Goal: Task Accomplishment & Management: Use online tool/utility

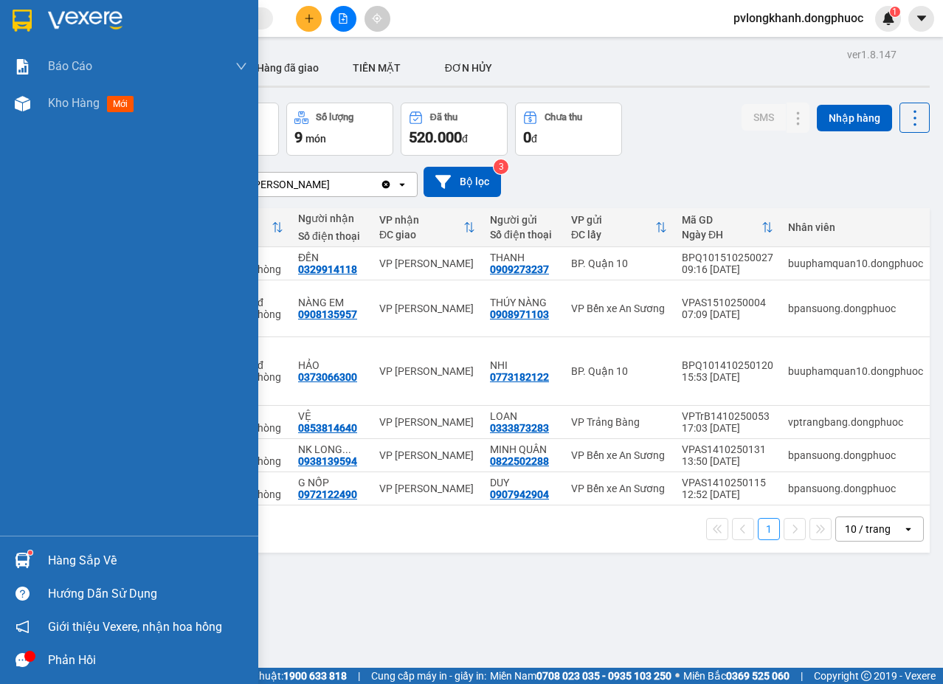
click at [63, 555] on div "Hàng sắp về" at bounding box center [147, 560] width 199 height 22
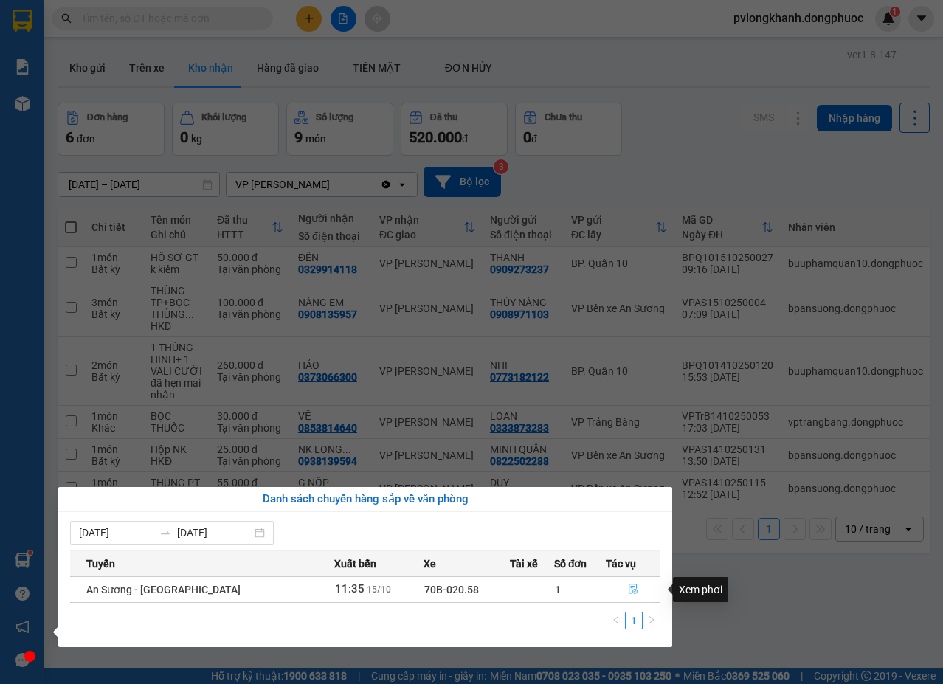
click at [631, 591] on icon "file-done" at bounding box center [633, 588] width 10 height 10
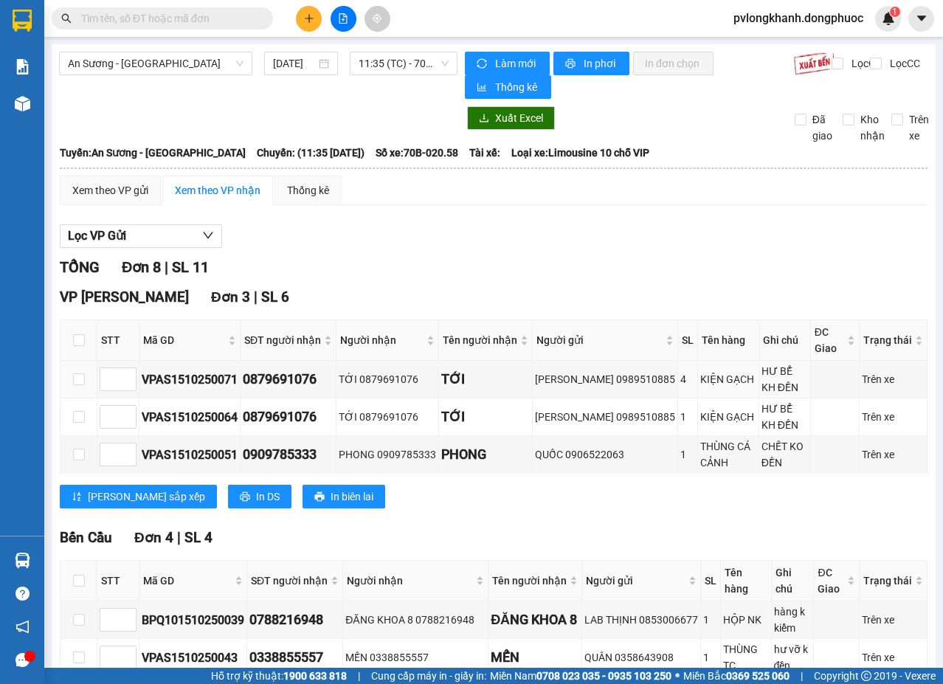
scroll to position [295, 0]
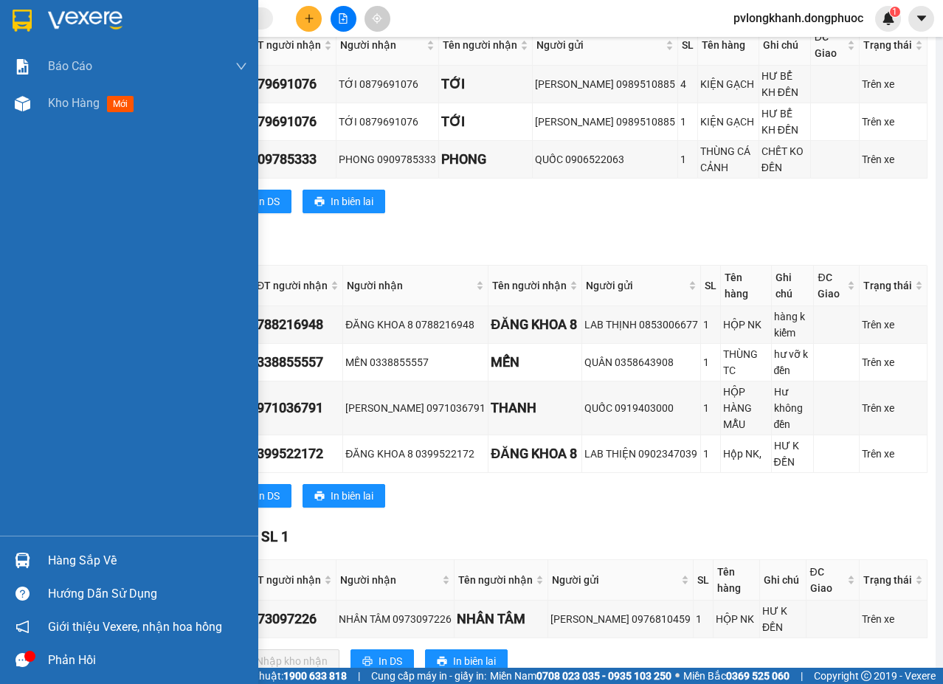
click at [54, 555] on div "Hàng sắp về" at bounding box center [147, 560] width 199 height 22
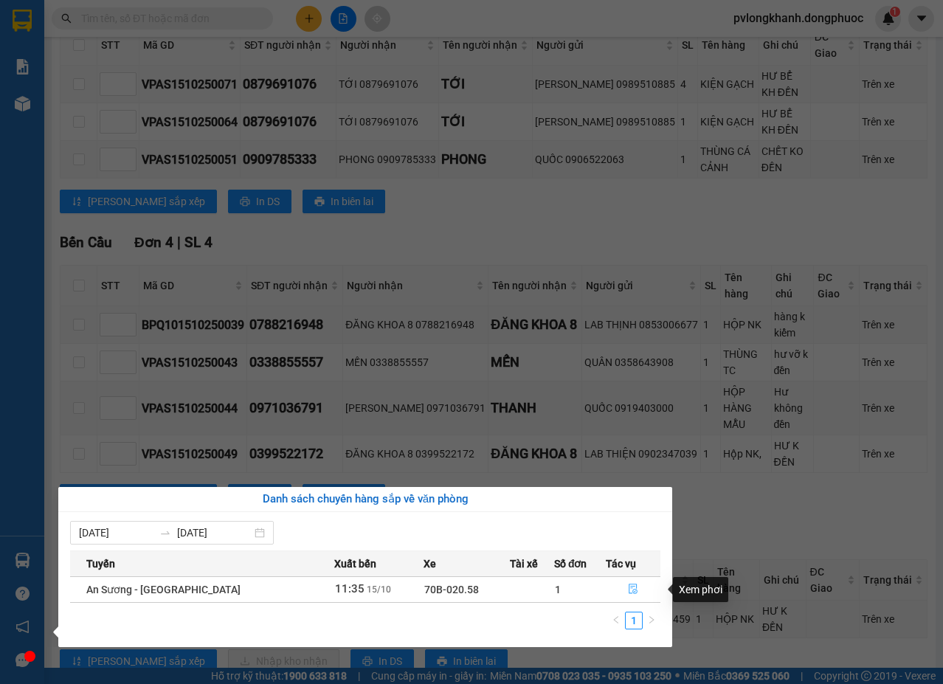
click at [630, 588] on icon "file-done" at bounding box center [633, 588] width 10 height 10
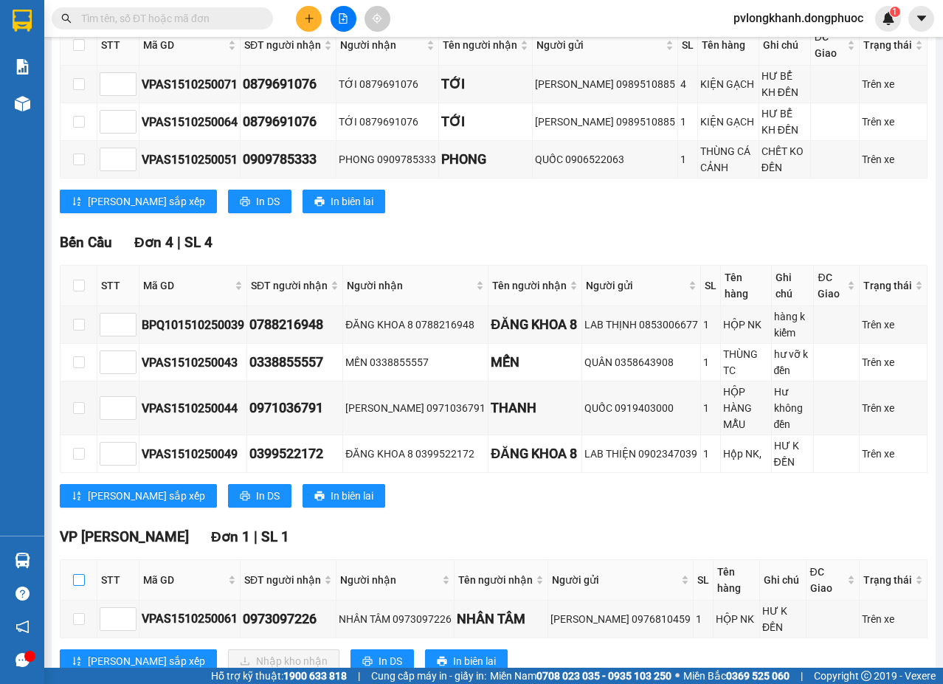
click at [80, 574] on input "checkbox" at bounding box center [79, 580] width 12 height 12
checkbox input "true"
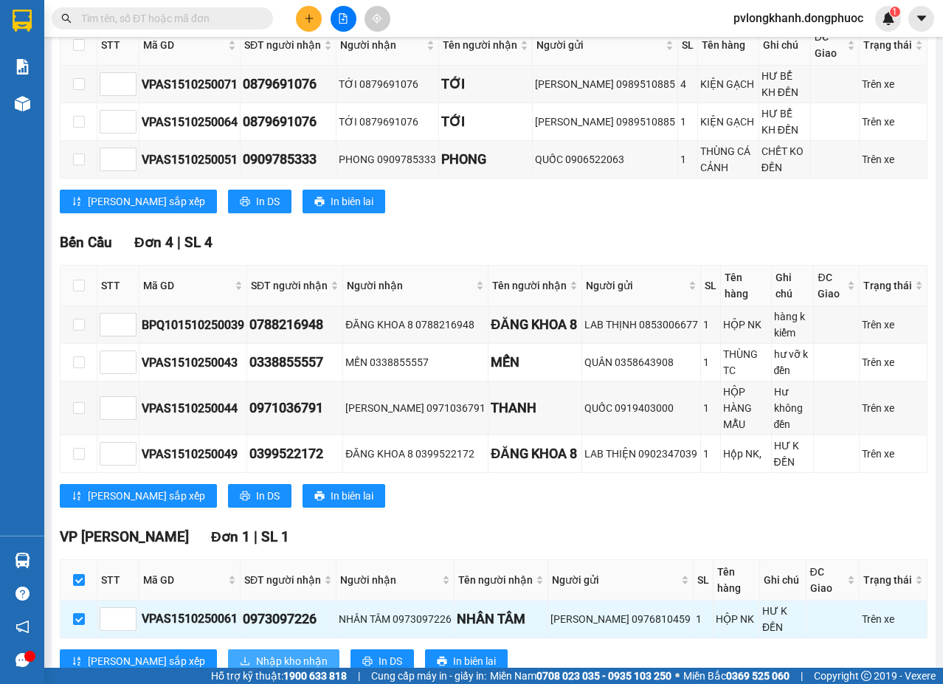
click at [256, 653] on span "Nhập kho nhận" at bounding box center [292, 661] width 72 height 16
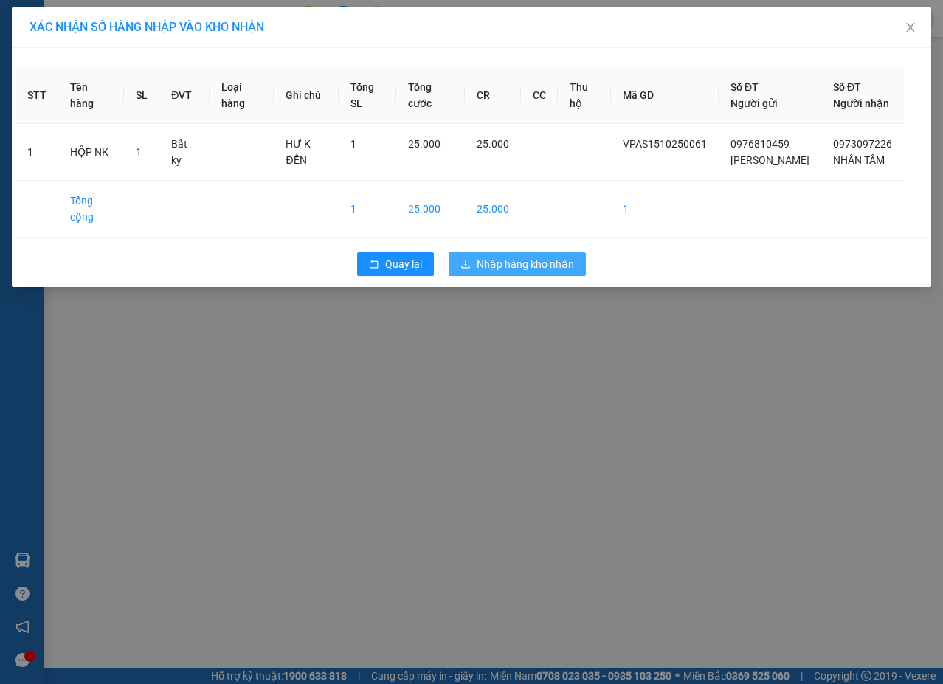
click at [524, 256] on span "Nhập hàng kho nhận" at bounding box center [524, 264] width 97 height 16
